Goal: Task Accomplishment & Management: Use online tool/utility

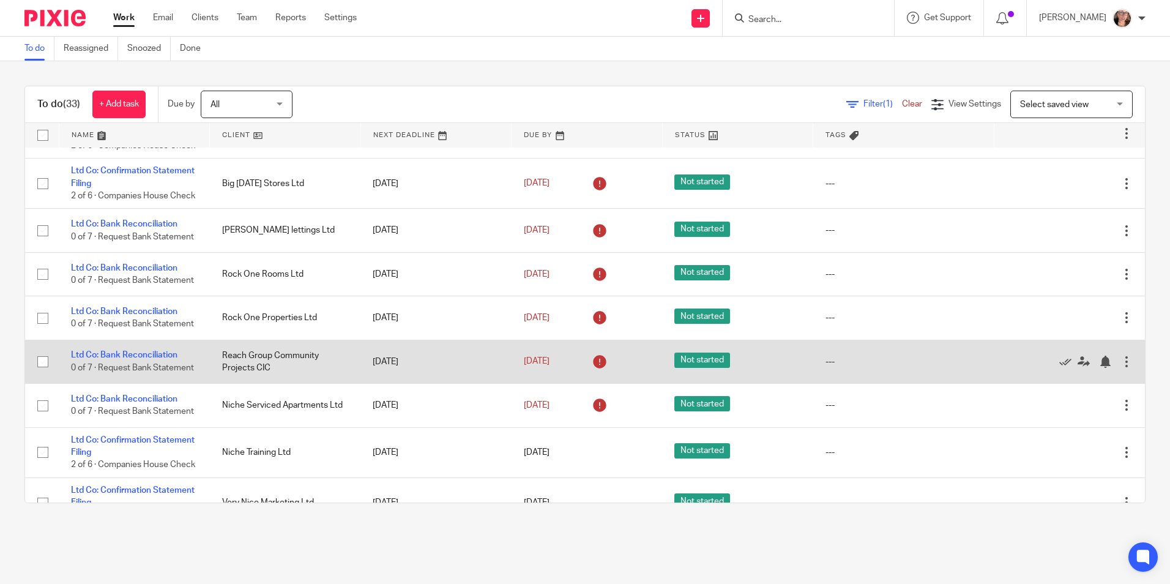
scroll to position [1201, 0]
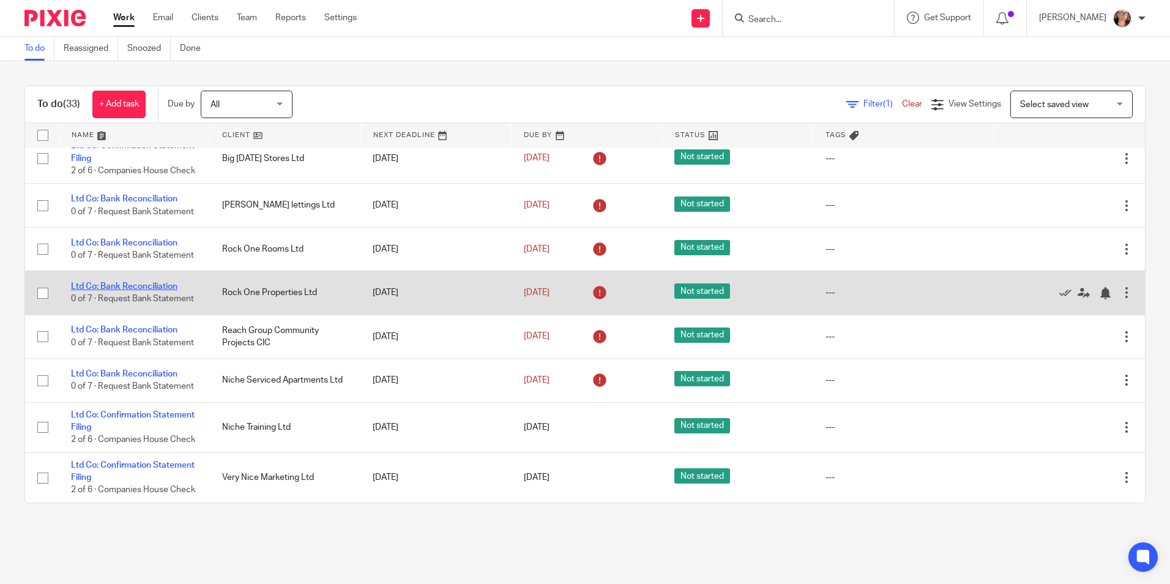
click at [150, 291] on link "Ltd Co: Bank Reconciliation" at bounding box center [124, 286] width 106 height 9
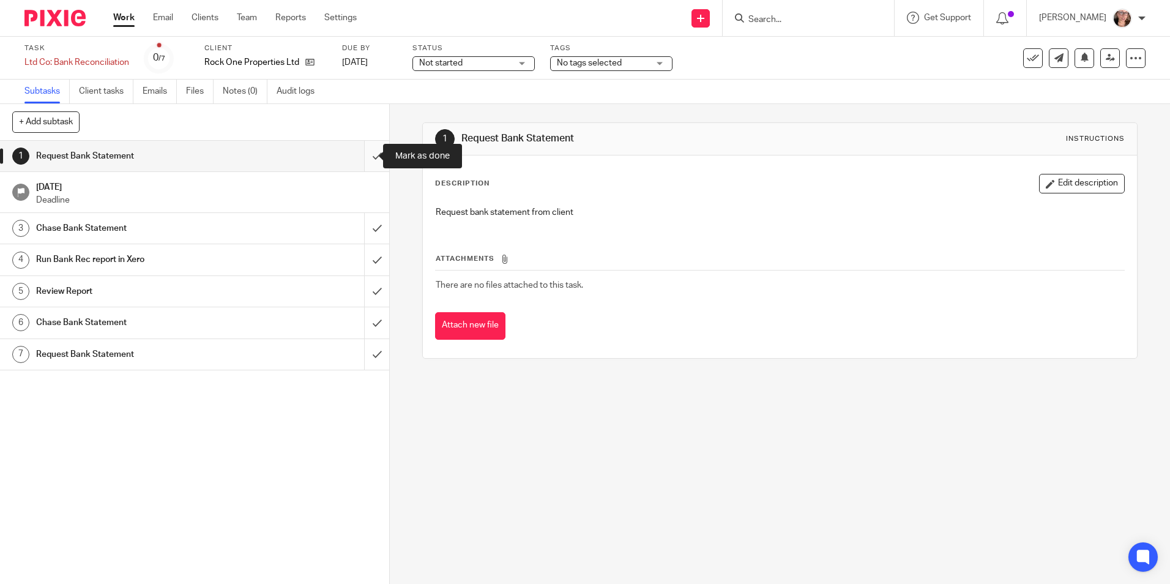
click at [356, 157] on input "submit" at bounding box center [194, 156] width 389 height 31
click at [364, 227] on input "submit" at bounding box center [194, 228] width 389 height 31
click at [359, 269] on input "submit" at bounding box center [194, 259] width 389 height 31
click at [361, 297] on input "submit" at bounding box center [194, 291] width 389 height 31
click at [361, 316] on input "submit" at bounding box center [194, 322] width 389 height 31
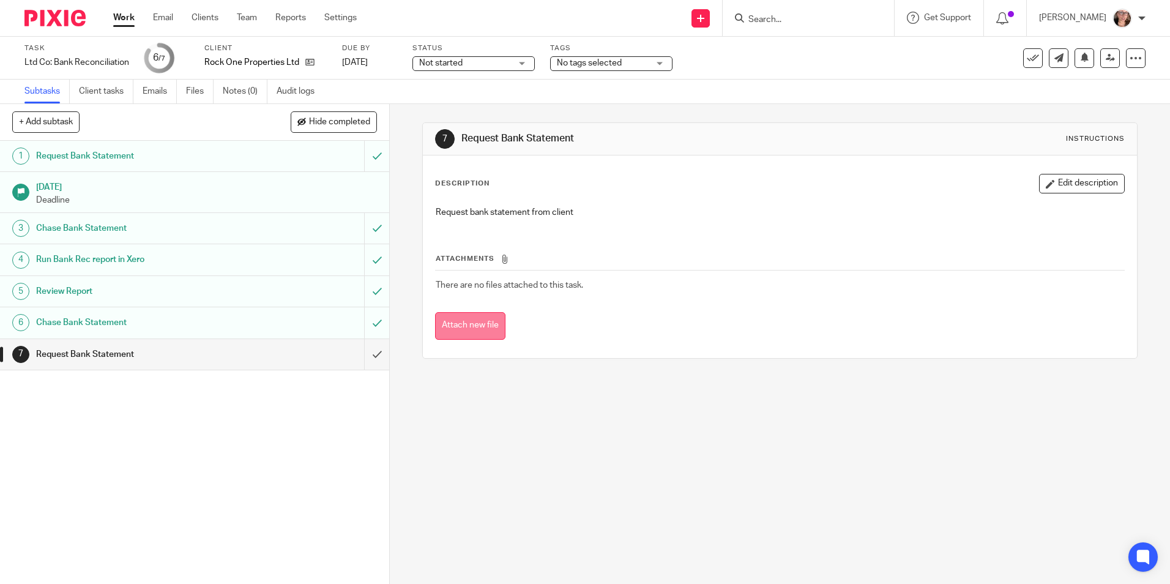
click at [441, 332] on button "Attach new file" at bounding box center [470, 326] width 70 height 28
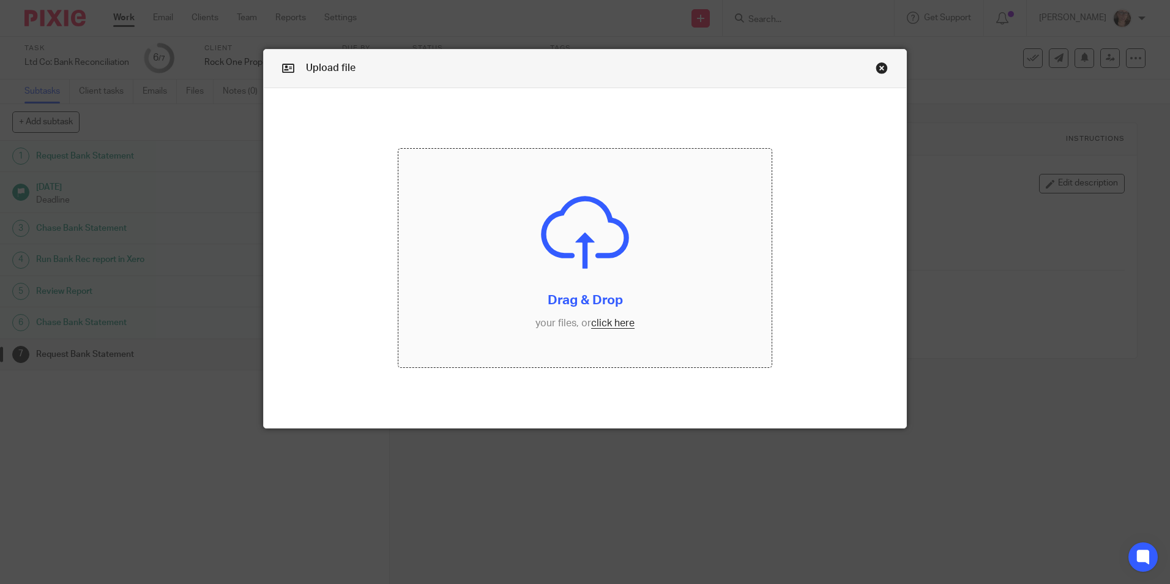
click at [608, 318] on input "file" at bounding box center [584, 258] width 373 height 219
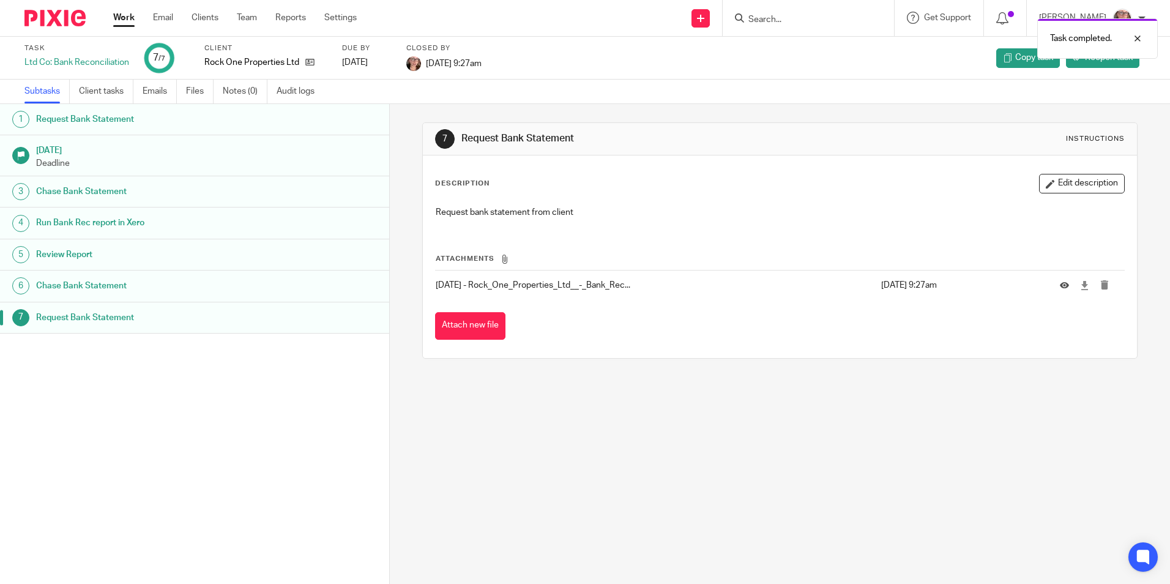
click at [122, 21] on link "Work" at bounding box center [123, 18] width 21 height 12
